Goal: Task Accomplishment & Management: Manage account settings

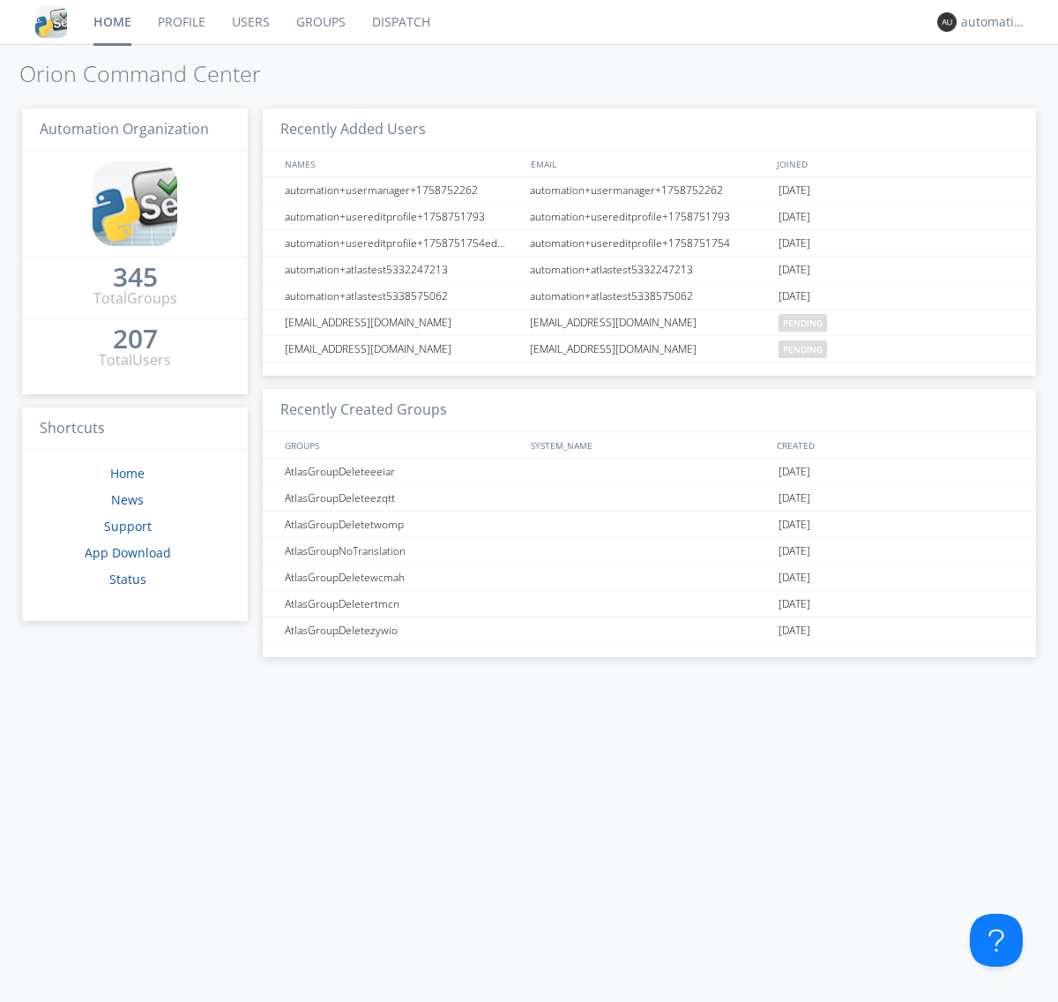
click at [400, 22] on link "Dispatch" at bounding box center [401, 22] width 85 height 44
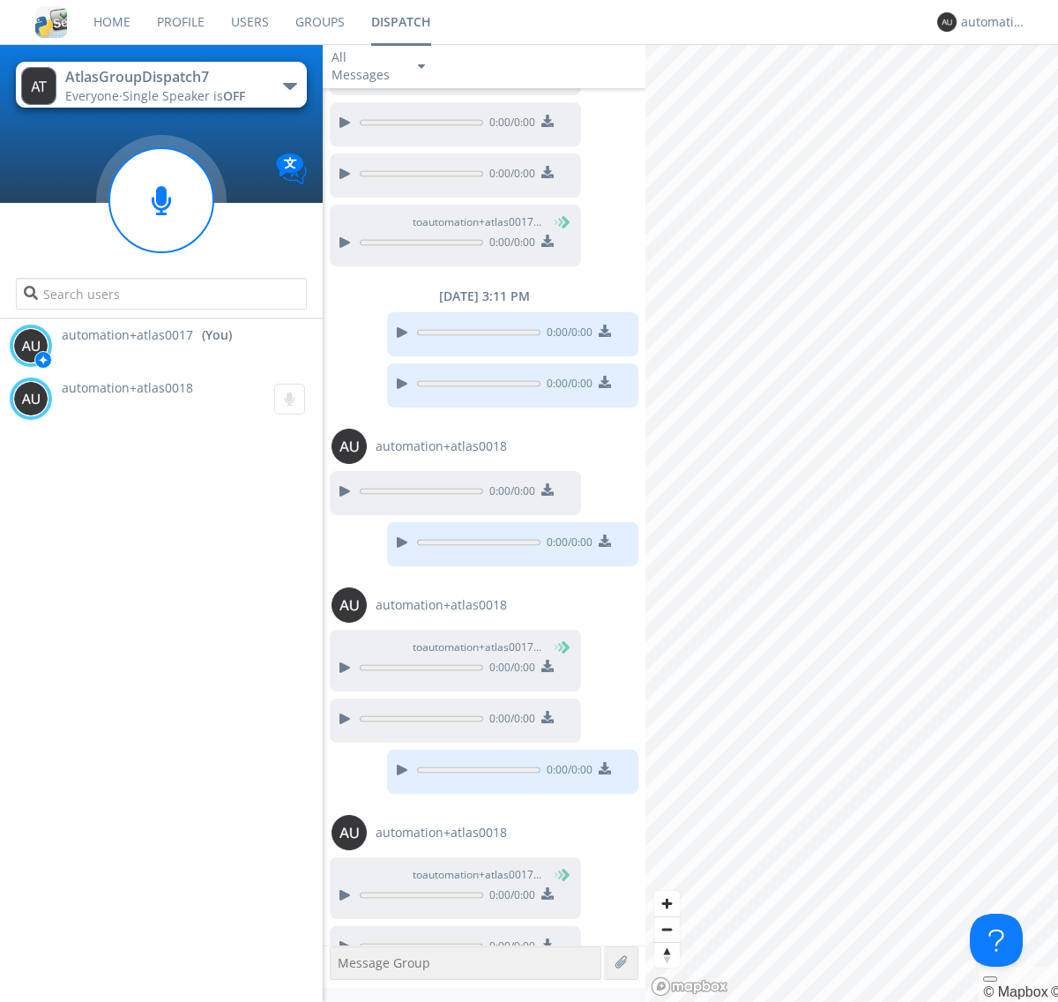
scroll to position [755, 0]
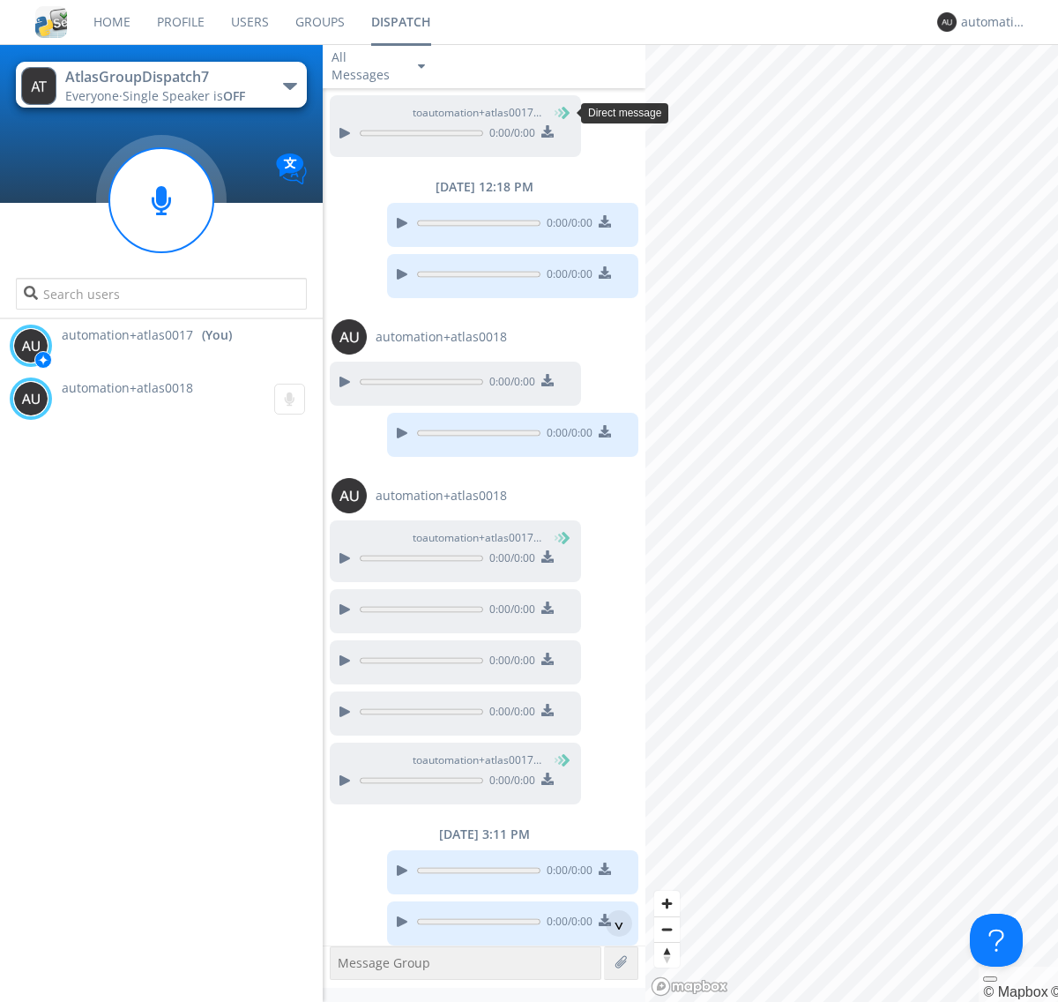
scroll to position [81, 0]
click at [612, 923] on div "^" at bounding box center [619, 923] width 26 height 26
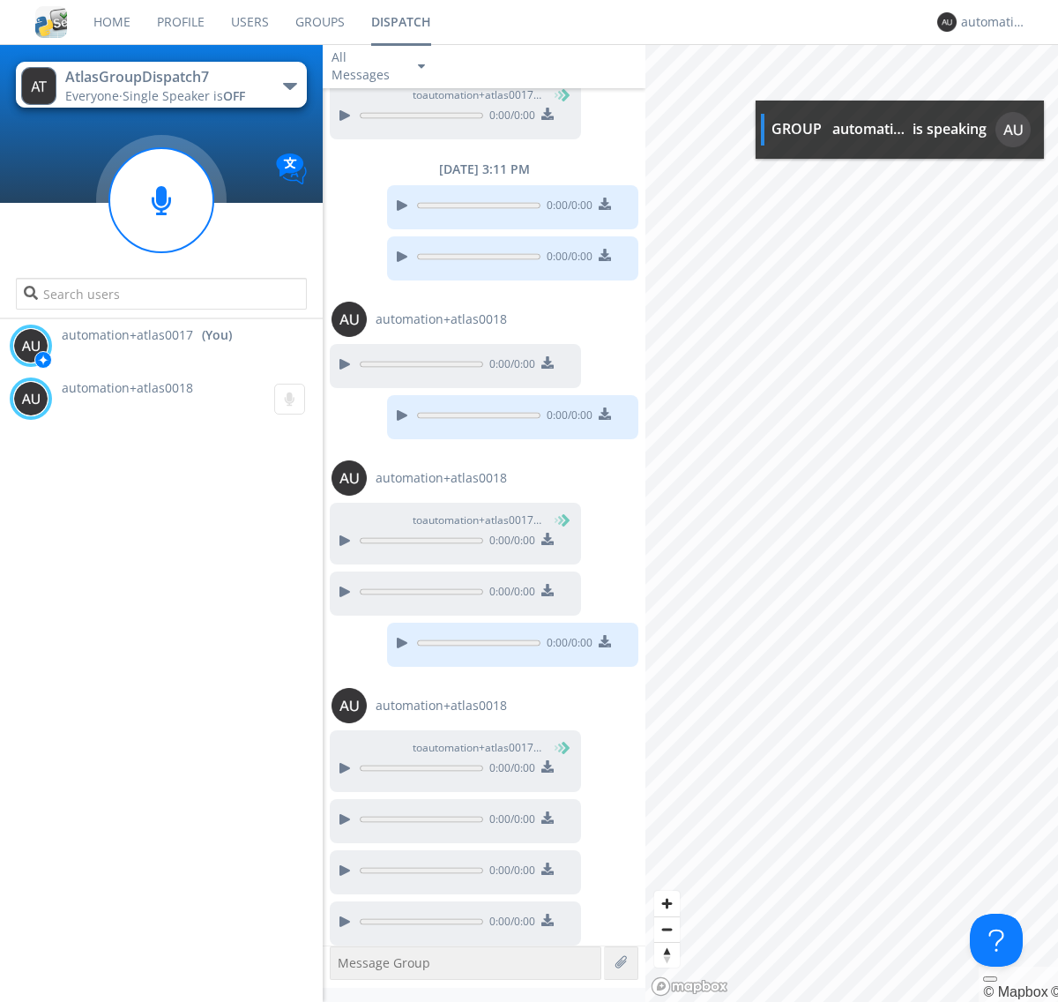
scroll to position [753, 0]
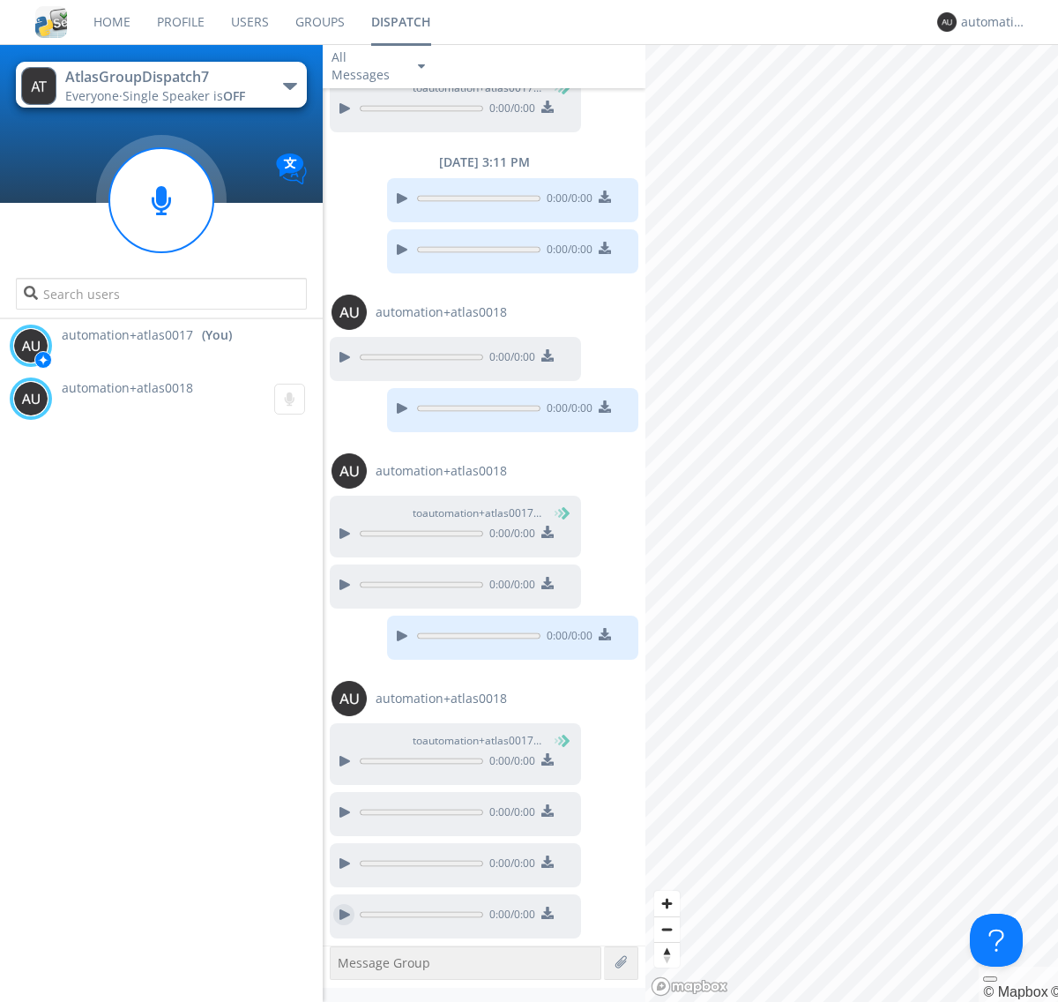
click at [344, 915] on div at bounding box center [343, 914] width 21 height 21
click at [990, 22] on div "automation+atlas0017" at bounding box center [994, 22] width 66 height 18
click at [1003, 93] on div "Log Out" at bounding box center [1003, 94] width 91 height 32
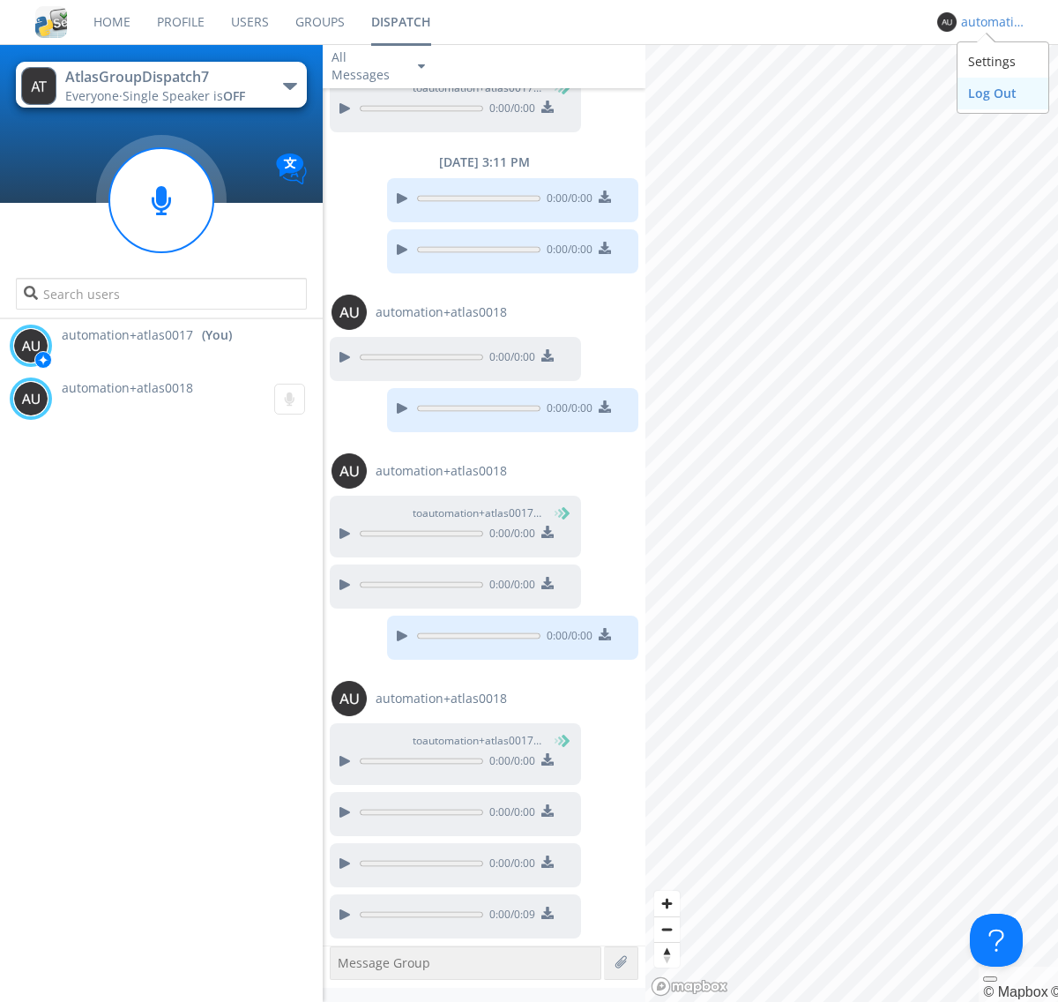
scroll to position [0, 0]
